Goal: Information Seeking & Learning: Learn about a topic

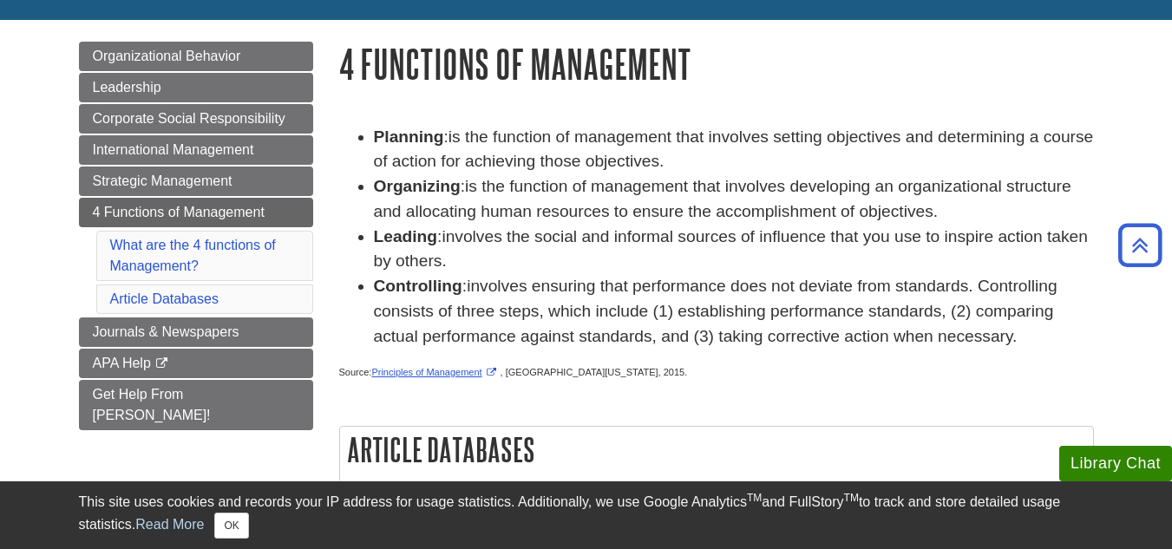
scroll to position [173, 0]
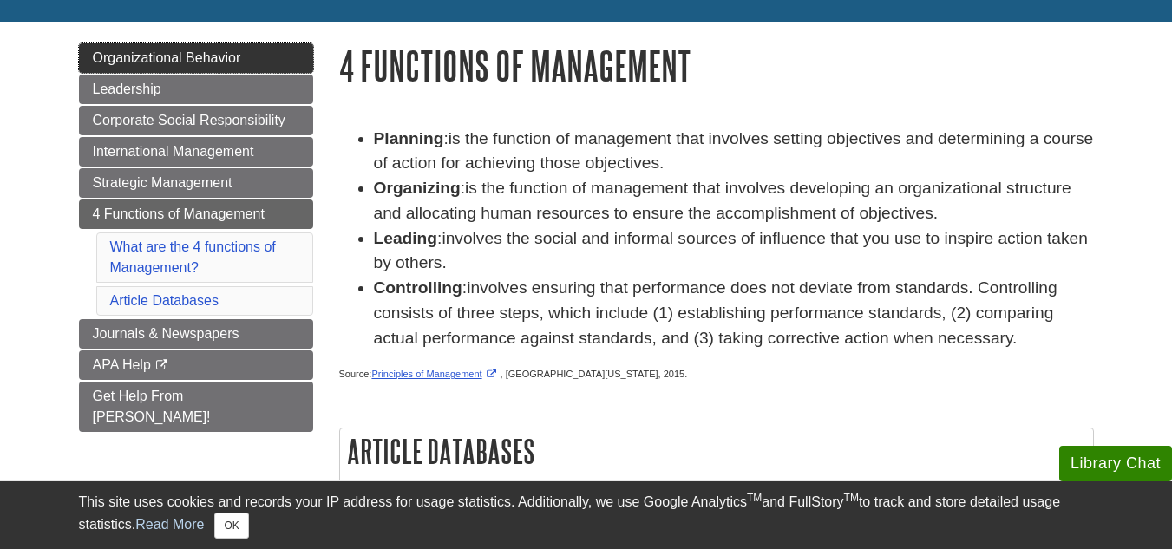
click at [193, 47] on link "Organizational Behavior" at bounding box center [196, 57] width 234 height 29
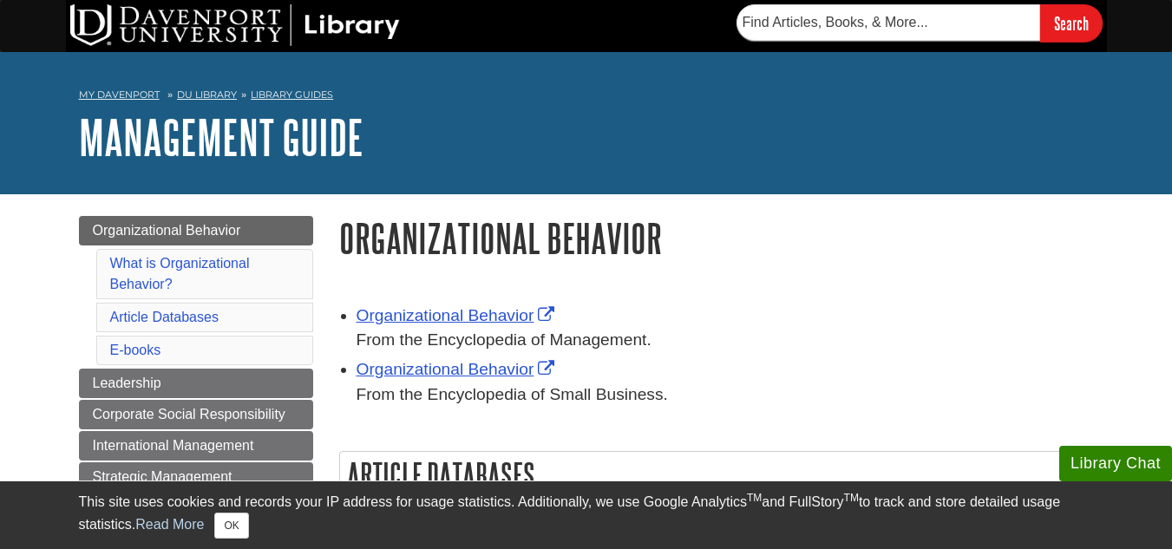
click at [584, 342] on div "From the Encyclopedia of Management." at bounding box center [724, 340] width 737 height 25
click at [431, 319] on link "Organizational Behavior" at bounding box center [457, 315] width 203 height 18
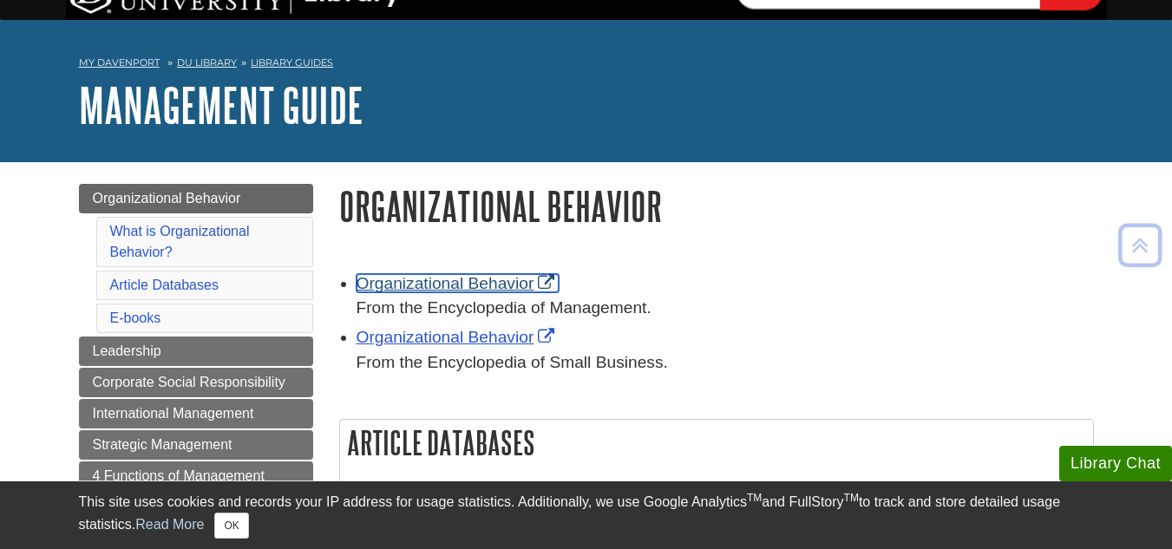
scroll to position [26, 0]
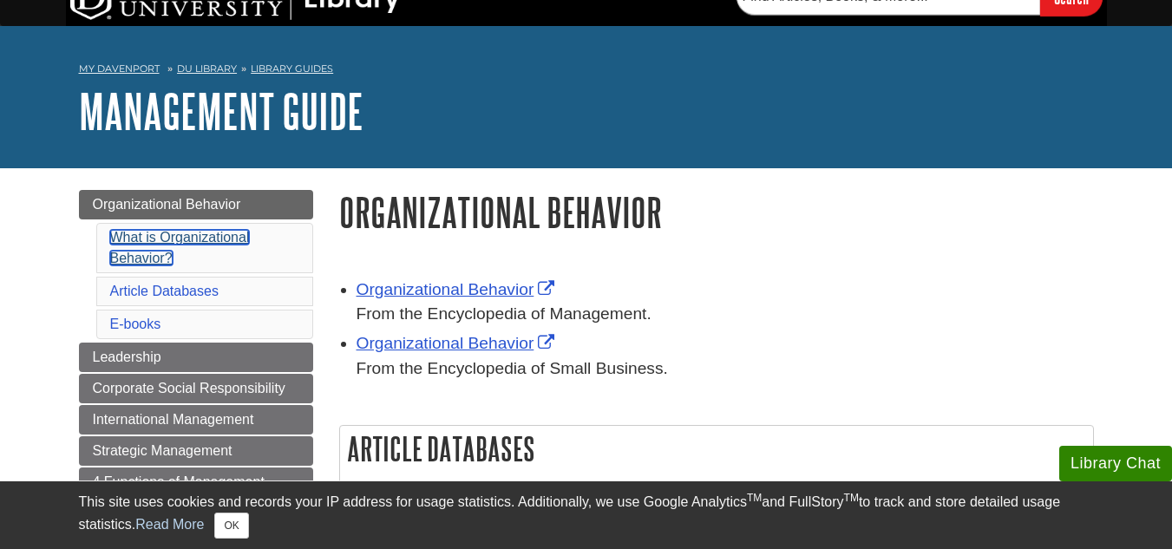
click at [188, 238] on link "What is Organizational Behavior?" at bounding box center [180, 248] width 140 height 36
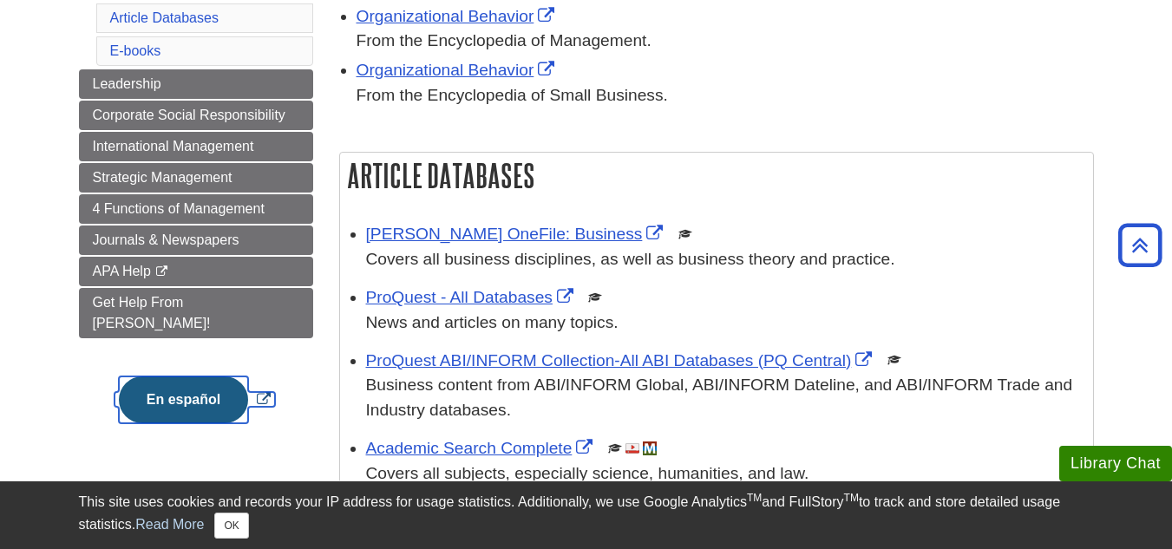
click at [262, 392] on link "En español" at bounding box center [194, 399] width 160 height 15
click at [232, 53] on li "E-books" at bounding box center [204, 50] width 217 height 29
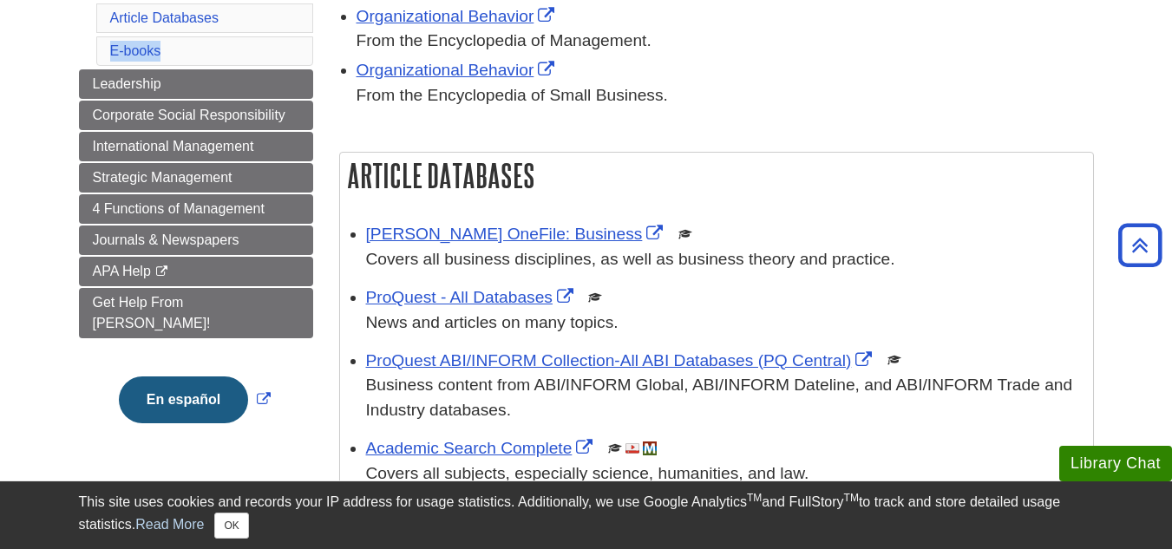
click at [232, 53] on li "E-books" at bounding box center [204, 50] width 217 height 29
